Goal: Task Accomplishment & Management: Use online tool/utility

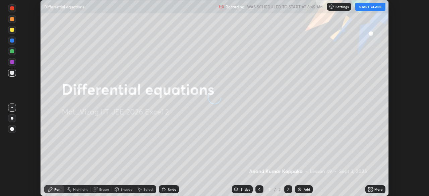
scroll to position [196, 429]
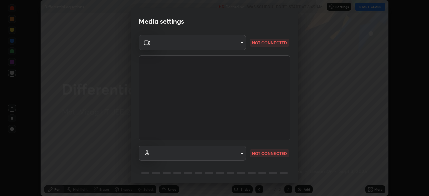
type input "fab681ba750bf75f06921e7f17ca069de0a3581fc79c581edb37af7783f8bcbb"
type input "34d041a7a13abf7411112e438eeba22a3237b589322c951489ae947f9fbe74f8"
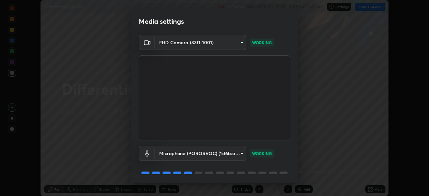
scroll to position [24, 0]
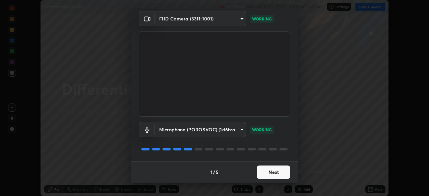
click at [279, 170] on button "Next" at bounding box center [274, 172] width 34 height 13
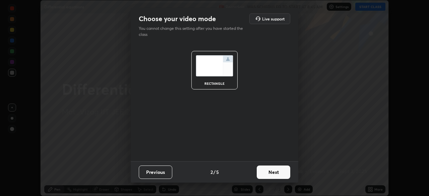
click at [279, 169] on button "Next" at bounding box center [274, 172] width 34 height 13
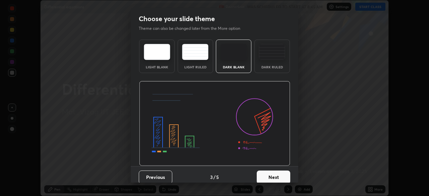
click at [283, 64] on div "Dark Ruled" at bounding box center [272, 57] width 36 height 34
click at [287, 176] on button "Next" at bounding box center [274, 177] width 34 height 13
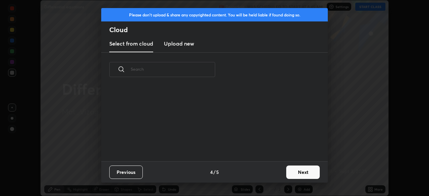
click at [296, 172] on button "Next" at bounding box center [303, 172] width 34 height 13
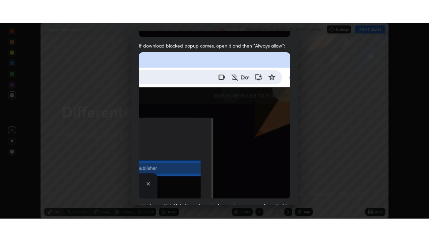
scroll to position [161, 0]
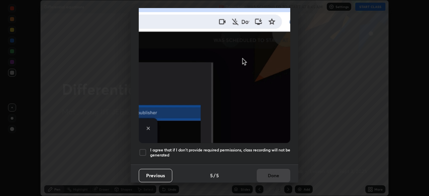
click at [276, 149] on h5 "I agree that if I don't provide required permissions, class recording will not …" at bounding box center [220, 152] width 140 height 10
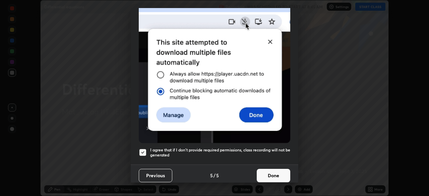
click at [273, 170] on button "Done" at bounding box center [274, 175] width 34 height 13
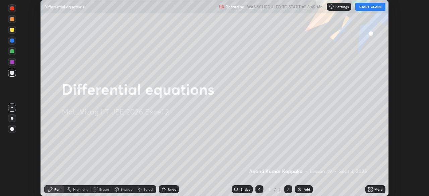
click at [370, 7] on button "START CLASS" at bounding box center [370, 7] width 30 height 8
click at [371, 188] on icon at bounding box center [372, 188] width 2 height 2
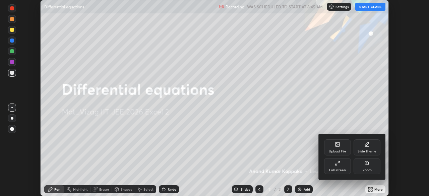
click at [339, 170] on div "Full screen" at bounding box center [337, 170] width 17 height 3
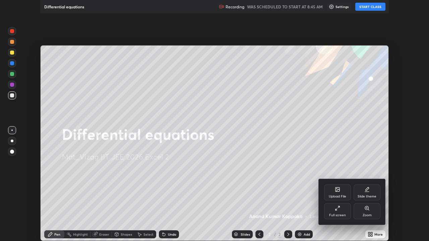
scroll to position [241, 429]
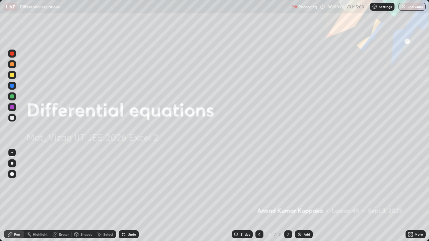
click at [305, 196] on div "Add" at bounding box center [307, 234] width 6 height 3
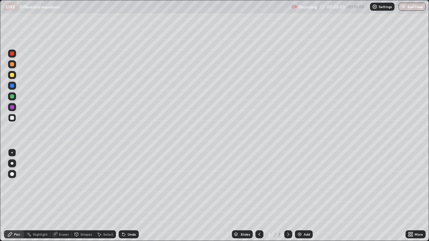
click at [12, 164] on div at bounding box center [12, 163] width 3 height 3
click at [15, 65] on div at bounding box center [12, 64] width 8 height 8
click at [15, 120] on div at bounding box center [12, 118] width 8 height 8
click at [424, 3] on button "End Class" at bounding box center [412, 7] width 27 height 8
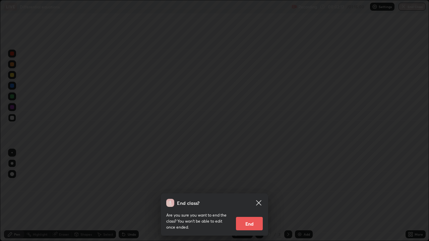
click at [258, 196] on icon at bounding box center [259, 203] width 8 height 8
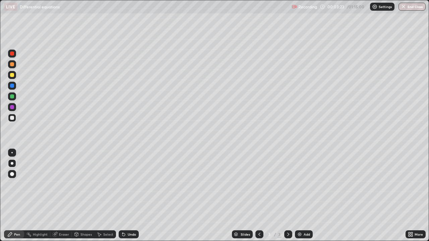
click at [12, 75] on div at bounding box center [12, 75] width 4 height 4
click at [64, 196] on div "Eraser" at bounding box center [64, 234] width 10 height 3
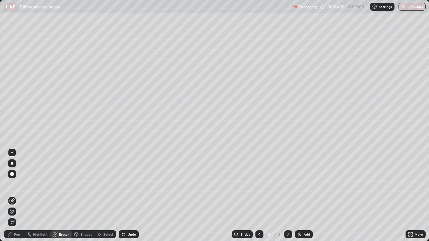
click at [16, 196] on div "Pen" at bounding box center [17, 234] width 6 height 3
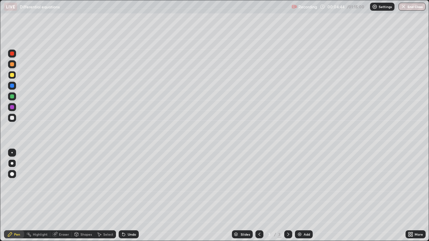
click at [61, 196] on div "Eraser" at bounding box center [64, 234] width 10 height 3
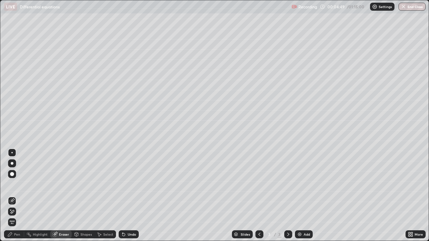
click at [15, 196] on div "Pen" at bounding box center [17, 234] width 6 height 3
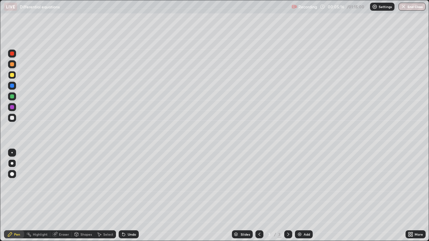
click at [13, 119] on div at bounding box center [12, 118] width 4 height 4
click at [12, 75] on div at bounding box center [12, 75] width 4 height 4
click at [11, 121] on div at bounding box center [12, 118] width 8 height 8
click at [15, 75] on div at bounding box center [12, 75] width 8 height 8
click at [129, 196] on div "Undo" at bounding box center [132, 234] width 8 height 3
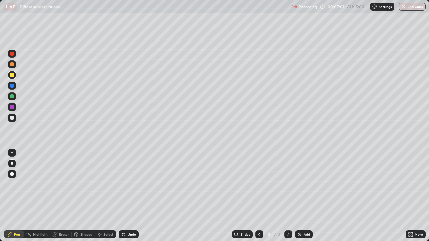
click at [12, 118] on div at bounding box center [12, 118] width 4 height 4
click at [302, 196] on div "Add" at bounding box center [304, 235] width 18 height 8
click at [13, 75] on div at bounding box center [12, 75] width 4 height 4
click at [15, 119] on div at bounding box center [12, 118] width 8 height 8
click at [11, 119] on div at bounding box center [12, 118] width 4 height 4
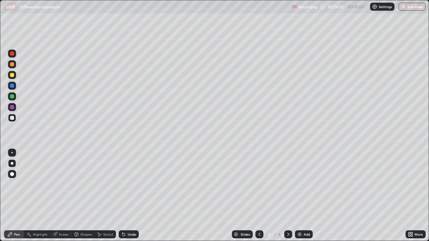
click at [129, 196] on div "Undo" at bounding box center [132, 234] width 8 height 3
click at [14, 76] on div at bounding box center [12, 75] width 8 height 8
click at [258, 196] on icon at bounding box center [259, 234] width 5 height 5
click at [288, 196] on icon at bounding box center [288, 234] width 5 height 5
click at [62, 196] on div "Eraser" at bounding box center [64, 234] width 10 height 3
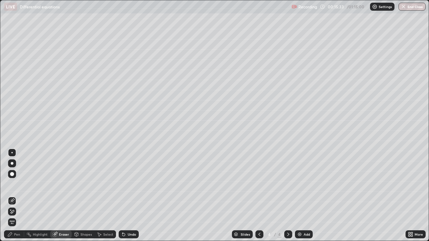
click at [304, 196] on div "Add" at bounding box center [307, 234] width 6 height 3
click at [11, 196] on icon at bounding box center [9, 234] width 5 height 5
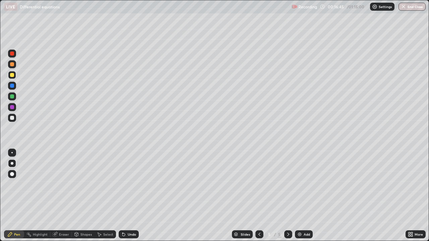
click at [12, 118] on div at bounding box center [12, 118] width 4 height 4
click at [13, 96] on div at bounding box center [12, 97] width 4 height 4
click at [12, 75] on div at bounding box center [12, 75] width 4 height 4
click at [12, 119] on div at bounding box center [12, 118] width 4 height 4
click at [12, 96] on div at bounding box center [12, 97] width 4 height 4
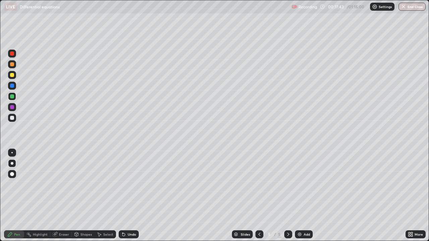
click at [13, 118] on div at bounding box center [12, 118] width 4 height 4
click at [11, 98] on div at bounding box center [12, 97] width 4 height 4
click at [14, 108] on div at bounding box center [12, 107] width 8 height 8
click at [11, 119] on div at bounding box center [12, 118] width 4 height 4
click at [304, 196] on div "Add" at bounding box center [307, 234] width 6 height 3
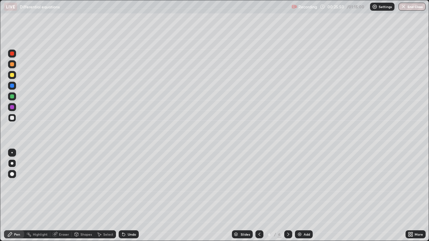
click at [16, 65] on div at bounding box center [12, 64] width 8 height 8
click at [12, 118] on div at bounding box center [12, 118] width 4 height 4
click at [14, 76] on div at bounding box center [12, 75] width 4 height 4
click at [11, 119] on div at bounding box center [12, 118] width 4 height 4
click at [12, 77] on div at bounding box center [12, 75] width 4 height 4
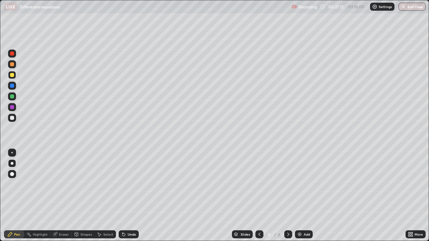
click at [12, 119] on div at bounding box center [12, 118] width 4 height 4
click at [12, 78] on div at bounding box center [12, 75] width 8 height 8
click at [131, 196] on div "Undo" at bounding box center [132, 234] width 8 height 3
click at [129, 196] on div "Undo" at bounding box center [132, 234] width 8 height 3
click at [128, 196] on div "Undo" at bounding box center [132, 234] width 8 height 3
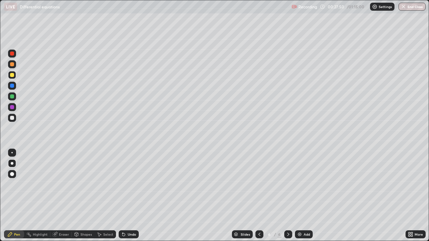
click at [129, 196] on div "Undo" at bounding box center [132, 234] width 8 height 3
click at [11, 117] on div at bounding box center [12, 118] width 4 height 4
click at [12, 75] on div at bounding box center [12, 75] width 4 height 4
click at [53, 196] on icon at bounding box center [55, 235] width 4 height 4
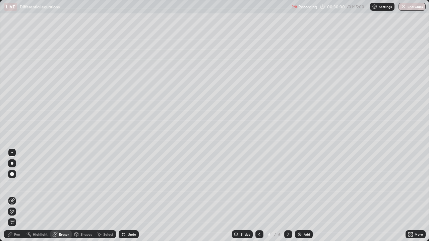
click at [63, 196] on div "Eraser" at bounding box center [64, 234] width 10 height 3
click at [14, 196] on div "Pen" at bounding box center [17, 234] width 6 height 3
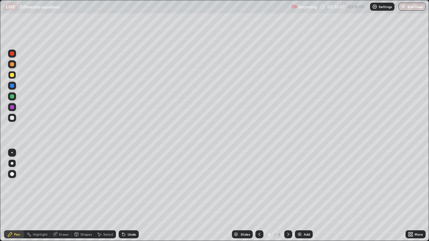
click at [302, 196] on img at bounding box center [299, 234] width 5 height 5
click at [13, 64] on div at bounding box center [12, 64] width 4 height 4
click at [12, 75] on div at bounding box center [12, 75] width 4 height 4
click at [12, 118] on div at bounding box center [12, 118] width 4 height 4
click at [12, 76] on div at bounding box center [12, 75] width 4 height 4
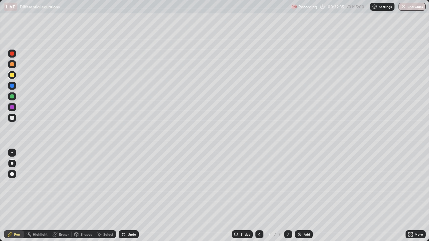
click at [13, 119] on div at bounding box center [12, 118] width 4 height 4
click at [13, 77] on div at bounding box center [12, 75] width 4 height 4
click at [13, 121] on div at bounding box center [12, 118] width 8 height 8
click at [61, 196] on div "Eraser" at bounding box center [64, 234] width 10 height 3
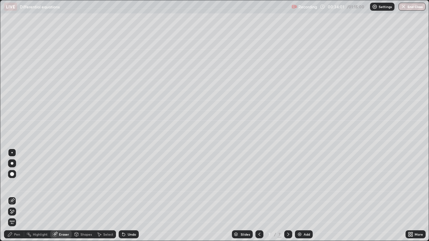
click at [17, 196] on div "Pen" at bounding box center [17, 234] width 6 height 3
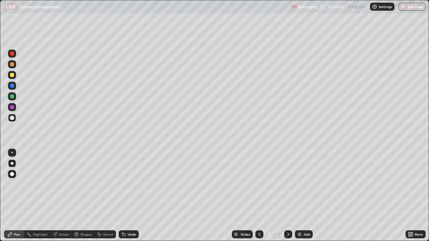
click at [133, 196] on div "Undo" at bounding box center [132, 234] width 8 height 3
click at [129, 196] on div "Undo" at bounding box center [129, 235] width 20 height 8
click at [135, 196] on div "Undo" at bounding box center [129, 235] width 20 height 8
click at [14, 77] on div at bounding box center [12, 75] width 8 height 8
click at [15, 66] on div at bounding box center [12, 64] width 8 height 8
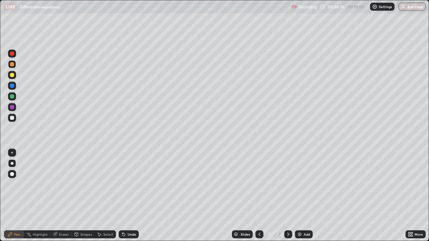
click at [306, 196] on div "Add" at bounding box center [307, 234] width 6 height 3
click at [14, 75] on div at bounding box center [12, 75] width 4 height 4
click at [14, 118] on div at bounding box center [12, 118] width 4 height 4
click at [14, 76] on div at bounding box center [12, 75] width 4 height 4
click at [13, 118] on div at bounding box center [12, 118] width 4 height 4
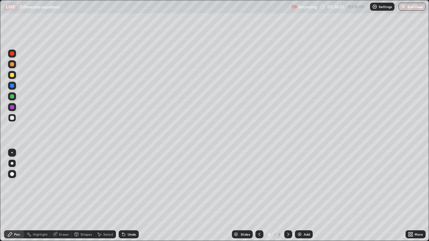
click at [12, 76] on div at bounding box center [12, 75] width 4 height 4
click at [128, 196] on div "Undo" at bounding box center [132, 234] width 8 height 3
click at [126, 196] on div "Undo" at bounding box center [129, 235] width 20 height 8
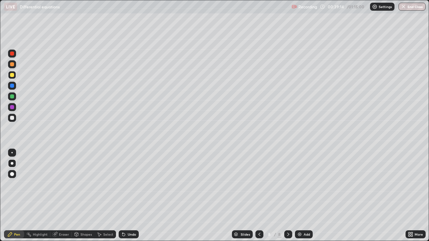
click at [128, 196] on div "Undo" at bounding box center [132, 234] width 8 height 3
click at [125, 196] on div "Undo" at bounding box center [129, 235] width 20 height 8
click at [128, 196] on div "Undo" at bounding box center [132, 234] width 8 height 3
click at [129, 196] on div "Undo" at bounding box center [132, 234] width 8 height 3
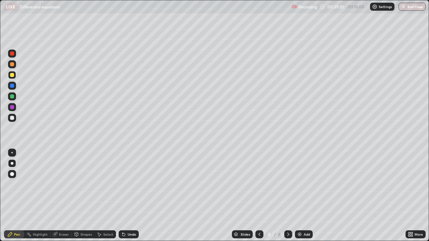
click at [129, 196] on div "Undo" at bounding box center [132, 234] width 8 height 3
click at [130, 196] on div "Undo" at bounding box center [132, 234] width 8 height 3
click at [14, 121] on div at bounding box center [12, 118] width 8 height 8
click at [305, 196] on div "Add" at bounding box center [307, 234] width 6 height 3
click at [14, 75] on div at bounding box center [12, 75] width 8 height 8
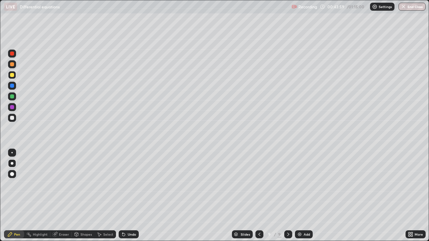
click at [15, 120] on div at bounding box center [12, 118] width 8 height 8
click at [13, 98] on div at bounding box center [12, 97] width 4 height 4
click at [12, 118] on div at bounding box center [12, 118] width 4 height 4
click at [12, 97] on div at bounding box center [12, 97] width 4 height 4
click at [13, 118] on div at bounding box center [12, 118] width 4 height 4
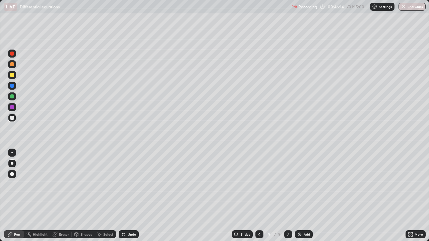
click at [129, 196] on div "Undo" at bounding box center [132, 234] width 8 height 3
click at [12, 98] on div at bounding box center [12, 97] width 4 height 4
click at [13, 76] on div at bounding box center [12, 75] width 4 height 4
click at [128, 196] on div "Undo" at bounding box center [132, 234] width 8 height 3
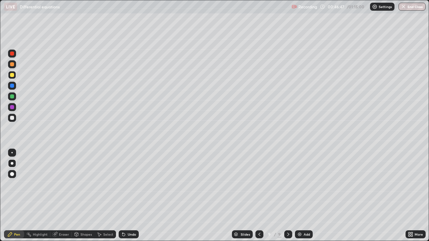
click at [126, 196] on div "Undo" at bounding box center [129, 235] width 20 height 8
click at [123, 196] on icon at bounding box center [123, 235] width 3 height 3
click at [125, 196] on icon at bounding box center [123, 234] width 5 height 5
click at [125, 196] on div "Undo" at bounding box center [129, 235] width 20 height 8
click at [13, 108] on div at bounding box center [12, 107] width 4 height 4
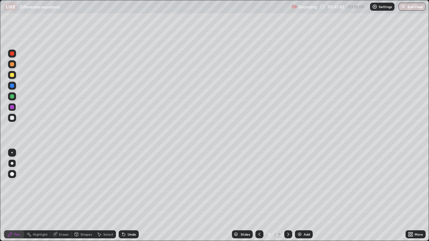
click at [14, 120] on div at bounding box center [12, 118] width 8 height 8
click at [14, 78] on div at bounding box center [12, 75] width 8 height 8
click at [305, 196] on div "Add" at bounding box center [307, 234] width 6 height 3
click at [14, 118] on div at bounding box center [12, 118] width 8 height 8
click at [60, 196] on div "Eraser" at bounding box center [64, 234] width 10 height 3
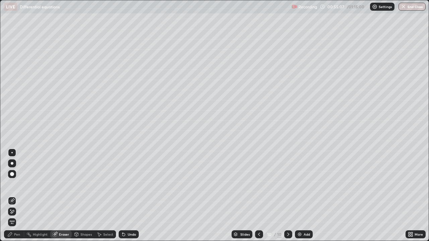
click at [17, 196] on div "Pen" at bounding box center [14, 235] width 20 height 8
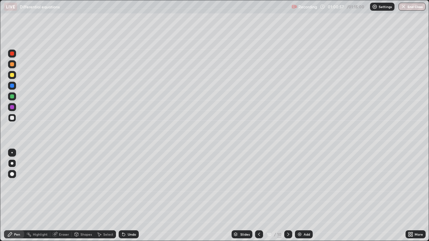
click at [304, 196] on div "Add" at bounding box center [307, 234] width 6 height 3
click at [13, 74] on div at bounding box center [12, 75] width 4 height 4
click at [14, 117] on div at bounding box center [12, 118] width 8 height 8
click at [12, 62] on div at bounding box center [12, 64] width 4 height 4
click at [12, 118] on div at bounding box center [12, 118] width 4 height 4
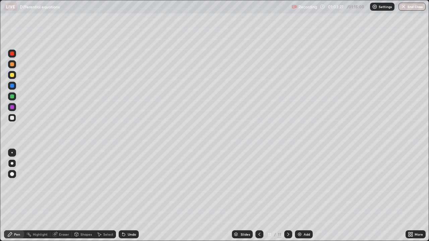
click at [12, 64] on div at bounding box center [12, 64] width 4 height 4
click at [12, 75] on div at bounding box center [12, 75] width 4 height 4
click at [12, 119] on div at bounding box center [12, 118] width 4 height 4
click at [103, 196] on div "Select" at bounding box center [108, 234] width 10 height 3
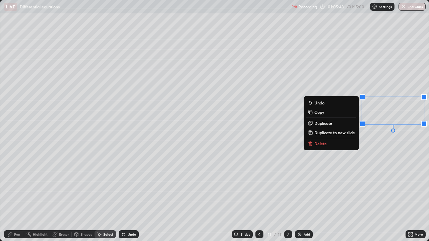
click at [337, 144] on button "Delete" at bounding box center [331, 144] width 50 height 8
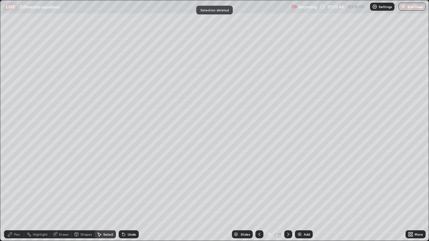
click at [20, 196] on div "Pen" at bounding box center [14, 235] width 20 height 8
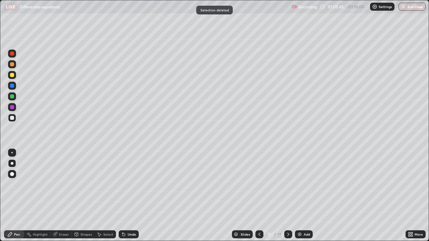
click at [14, 74] on div at bounding box center [12, 75] width 8 height 8
click at [15, 119] on div at bounding box center [12, 118] width 8 height 8
click at [137, 196] on div "Undo" at bounding box center [129, 235] width 20 height 8
click at [412, 8] on button "End Class" at bounding box center [412, 7] width 26 height 8
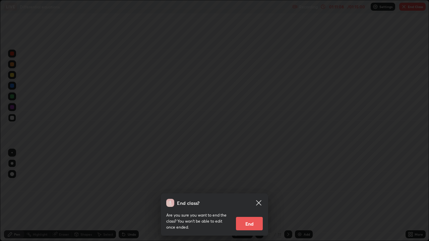
click at [250, 196] on button "End" at bounding box center [249, 223] width 27 height 13
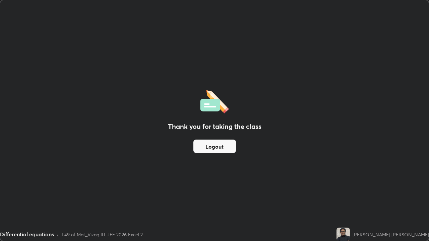
click at [212, 141] on button "Logout" at bounding box center [214, 146] width 43 height 13
